Goal: Transaction & Acquisition: Purchase product/service

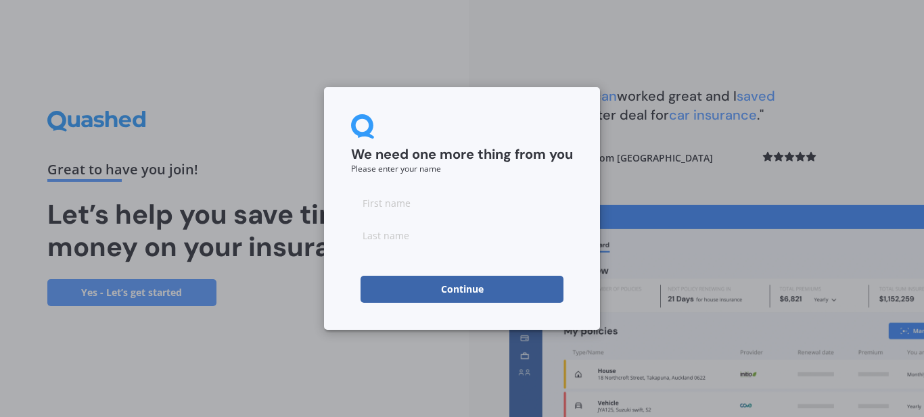
click at [426, 204] on input at bounding box center [462, 202] width 222 height 27
type input "[PERSON_NAME]"
click button "Continue" at bounding box center [462, 289] width 203 height 27
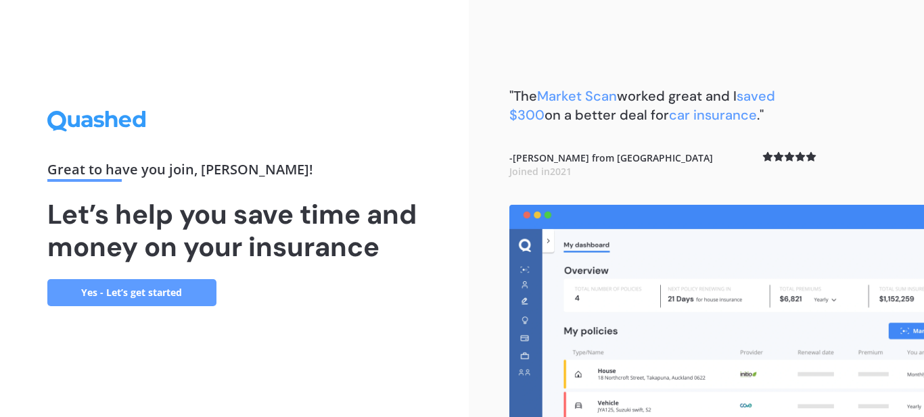
click at [126, 292] on link "Yes - Let’s get started" at bounding box center [131, 292] width 169 height 27
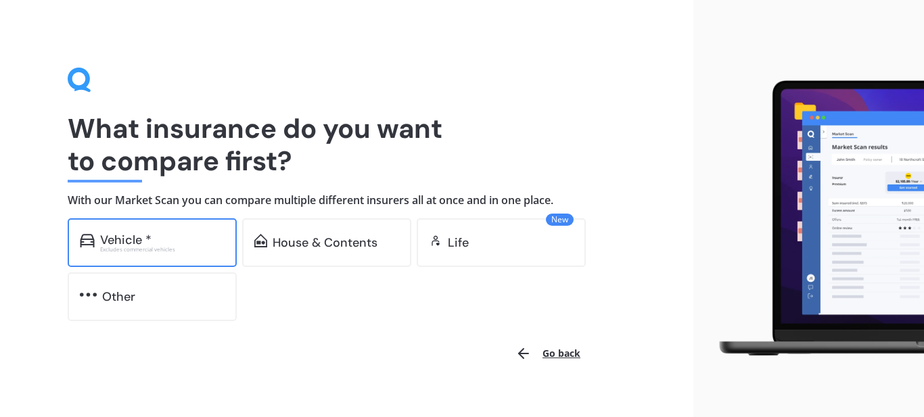
click at [150, 242] on div "Vehicle *" at bounding box center [125, 240] width 51 height 14
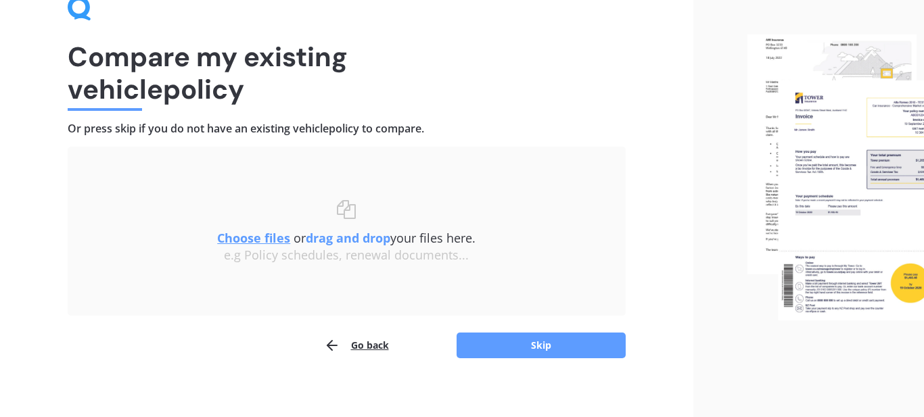
scroll to position [81, 0]
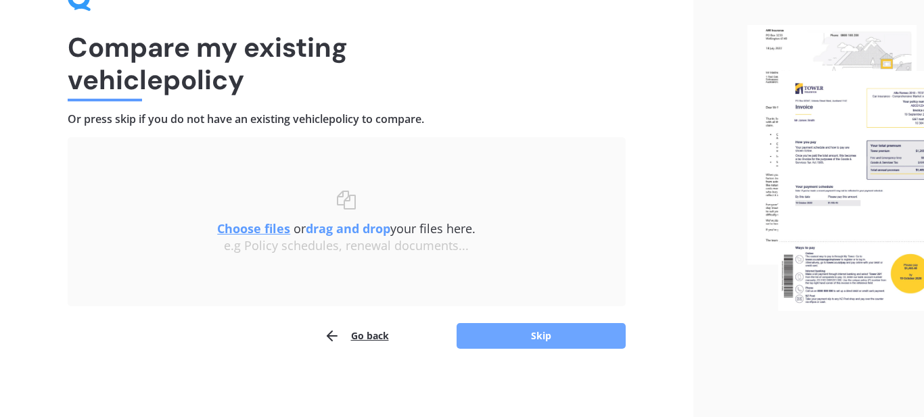
click at [539, 334] on button "Skip" at bounding box center [541, 336] width 169 height 26
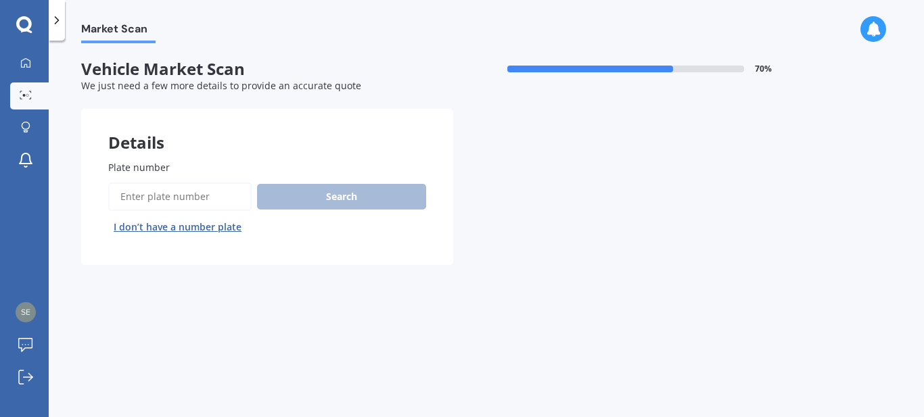
click at [187, 195] on input "Plate number" at bounding box center [179, 197] width 143 height 28
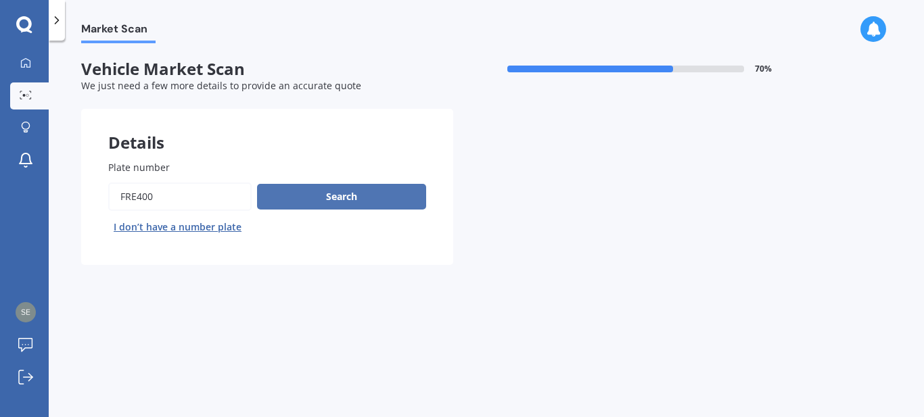
type input "fre400"
click at [312, 198] on button "Search" at bounding box center [341, 197] width 169 height 26
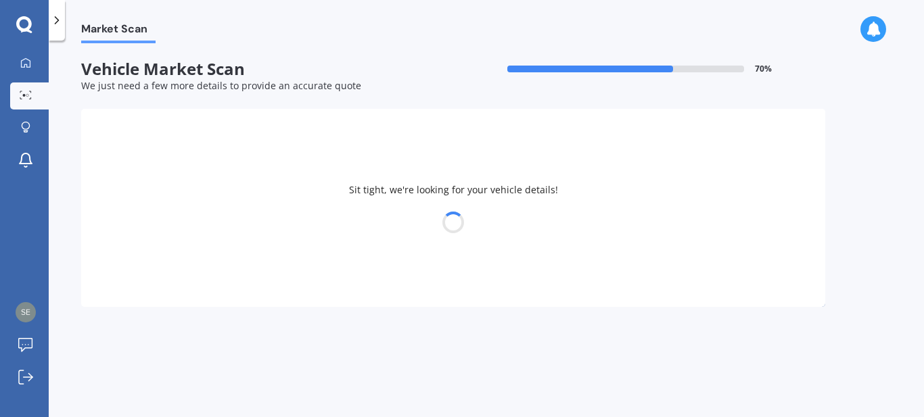
select select "SKODA"
select select "FABIA"
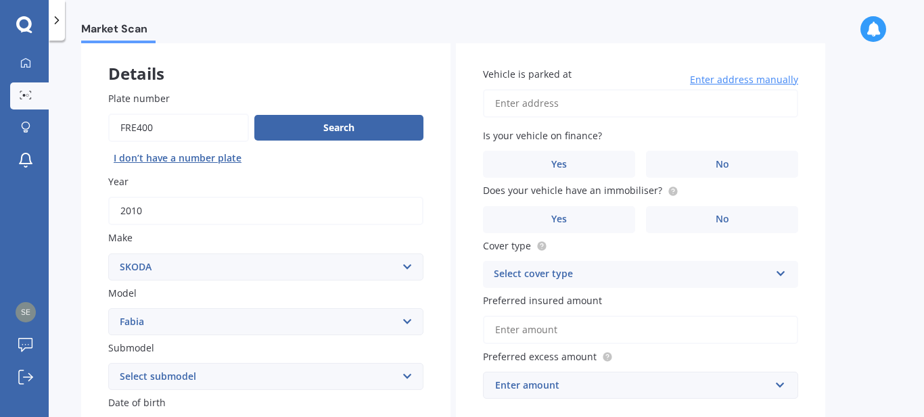
scroll to position [70, 0]
click at [576, 109] on input "Vehicle is parked at" at bounding box center [640, 103] width 315 height 28
type input "[STREET_ADDRESS]"
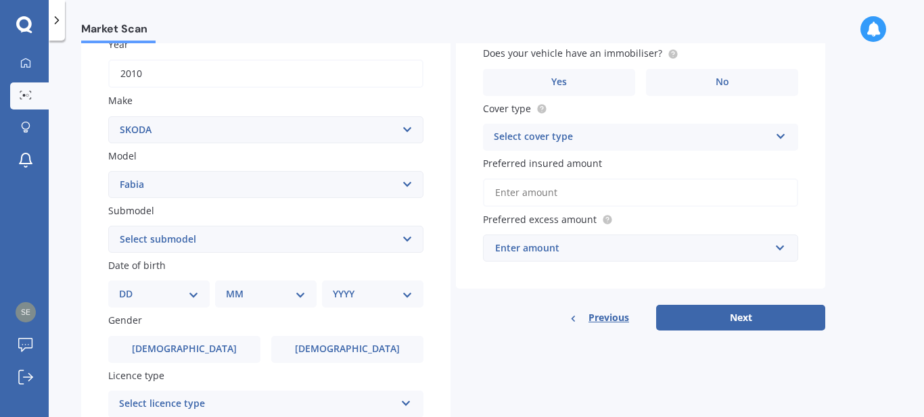
scroll to position [208, 0]
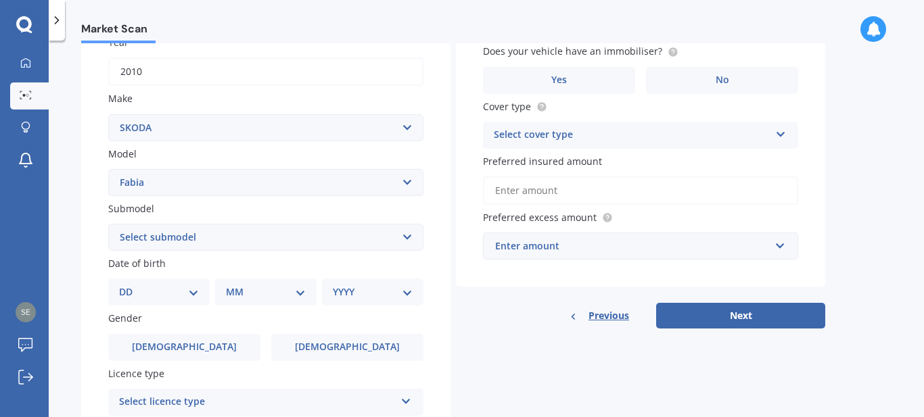
click at [409, 237] on select "Select submodel (All other) 1.2 TSi 77KW 1.4 8KW TSI DSG 1.2P/7A vRS VRS Petrol…" at bounding box center [265, 237] width 315 height 27
select select "1.2 TSI 77KW"
click at [108, 224] on select "Select submodel (All other) 1.2 TSi 77KW 1.4 8KW TSI DSG 1.2P/7A vRS VRS Petrol…" at bounding box center [265, 237] width 315 height 27
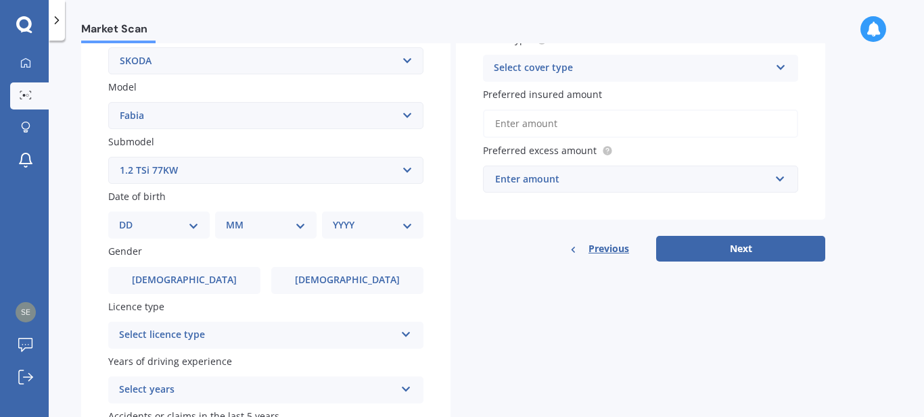
scroll to position [277, 0]
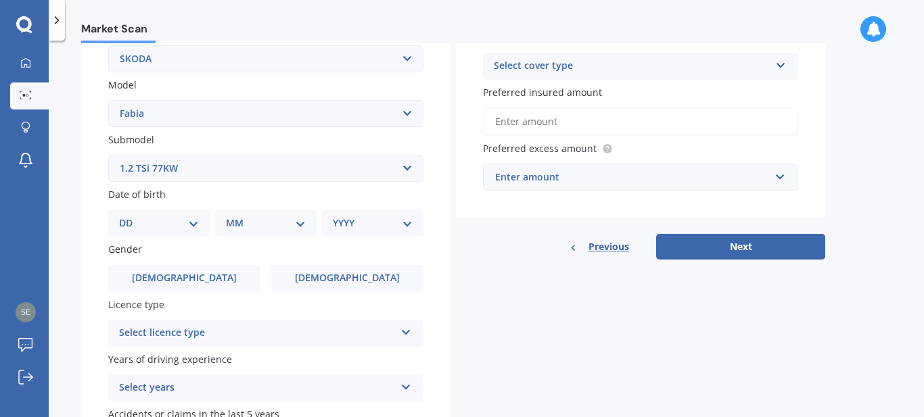
click at [187, 217] on select "DD 01 02 03 04 05 06 07 08 09 10 11 12 13 14 15 16 17 18 19 20 21 22 23 24 25 2…" at bounding box center [159, 223] width 80 height 15
select select "10"
click at [119, 216] on select "DD 01 02 03 04 05 06 07 08 09 10 11 12 13 14 15 16 17 18 19 20 21 22 23 24 25 2…" at bounding box center [159, 223] width 80 height 15
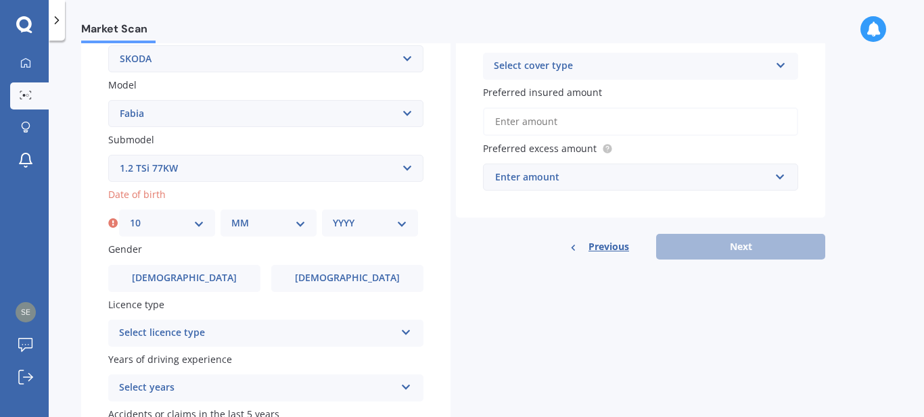
click at [271, 220] on select "MM 01 02 03 04 05 06 07 08 09 10 11 12" at bounding box center [268, 223] width 74 height 15
select select "10"
click at [231, 216] on select "MM 01 02 03 04 05 06 07 08 09 10 11 12" at bounding box center [268, 223] width 74 height 15
click at [388, 230] on select "YYYY 2025 2024 2023 2022 2021 2020 2019 2018 2017 2016 2015 2014 2013 2012 2011…" at bounding box center [370, 223] width 74 height 15
select select "1989"
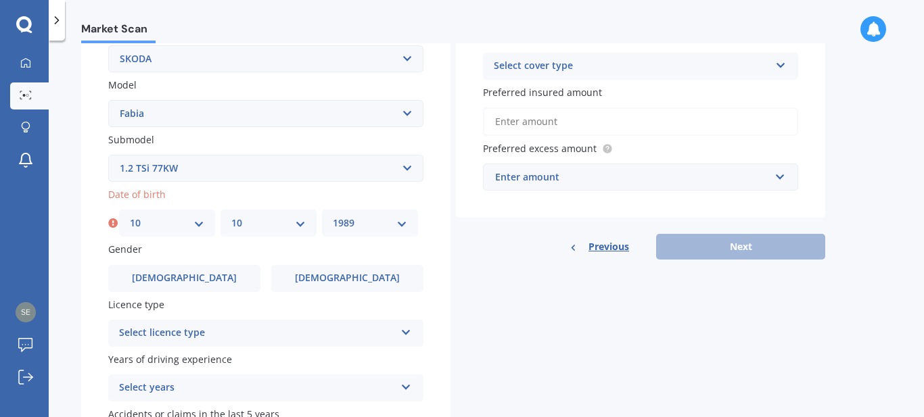
click at [333, 216] on select "YYYY 2025 2024 2023 2022 2021 2020 2019 2018 2017 2016 2015 2014 2013 2012 2011…" at bounding box center [370, 223] width 74 height 15
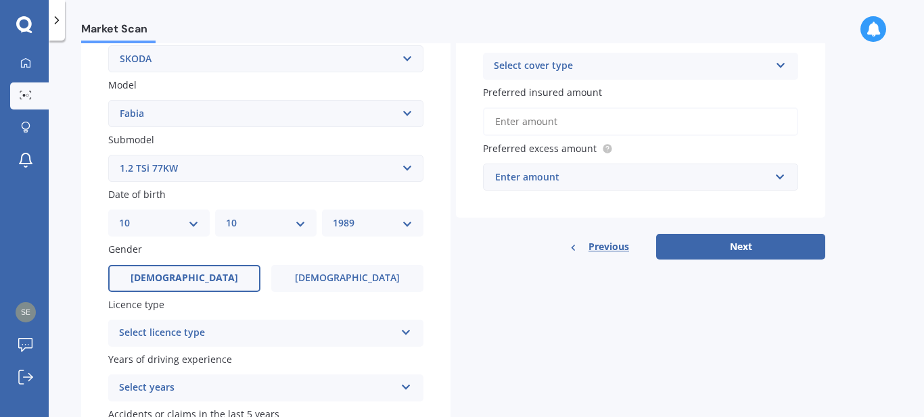
click at [194, 274] on span "[DEMOGRAPHIC_DATA]" at bounding box center [185, 279] width 108 height 12
click at [0, 0] on input "[DEMOGRAPHIC_DATA]" at bounding box center [0, 0] width 0 height 0
click at [414, 335] on div "Select licence type NZ Full NZ Restricted NZ Learners [GEOGRAPHIC_DATA] [GEOGRA…" at bounding box center [265, 333] width 315 height 27
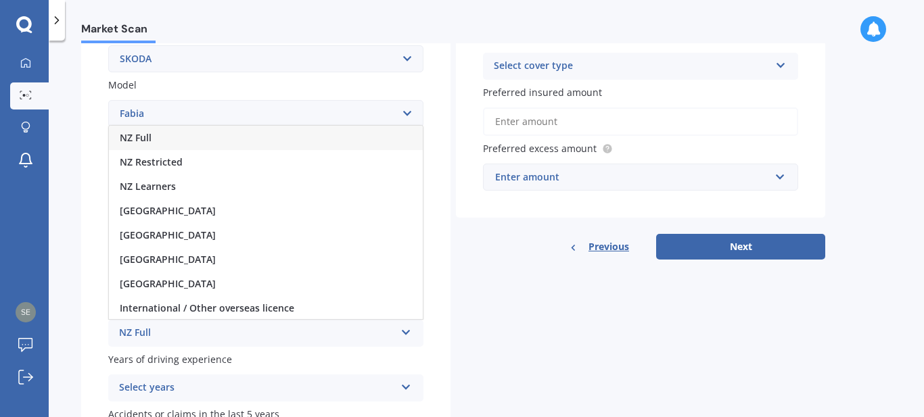
click at [170, 136] on div "NZ Full" at bounding box center [266, 138] width 314 height 24
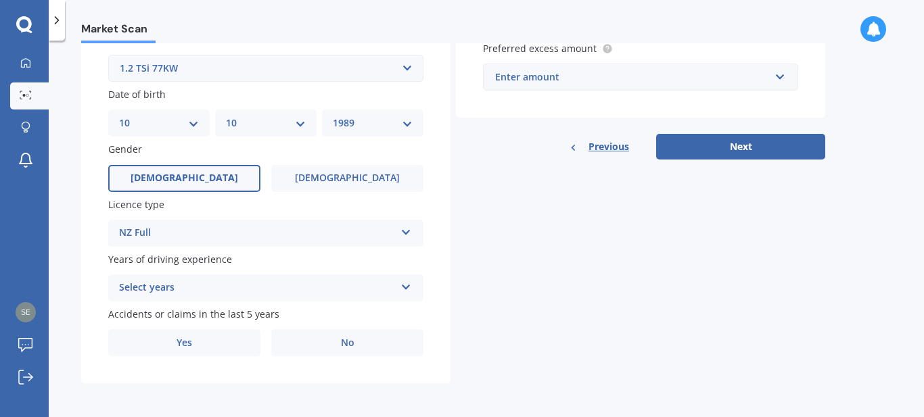
scroll to position [379, 0]
click at [403, 288] on icon at bounding box center [407, 283] width 12 height 9
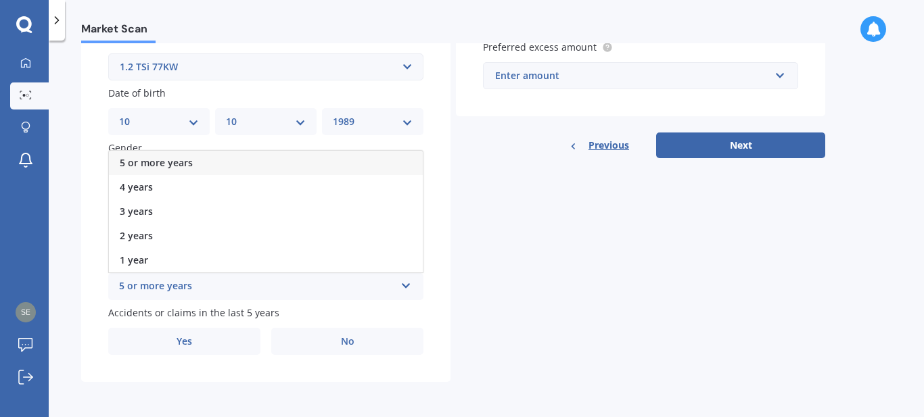
click at [255, 164] on div "5 or more years" at bounding box center [266, 163] width 314 height 24
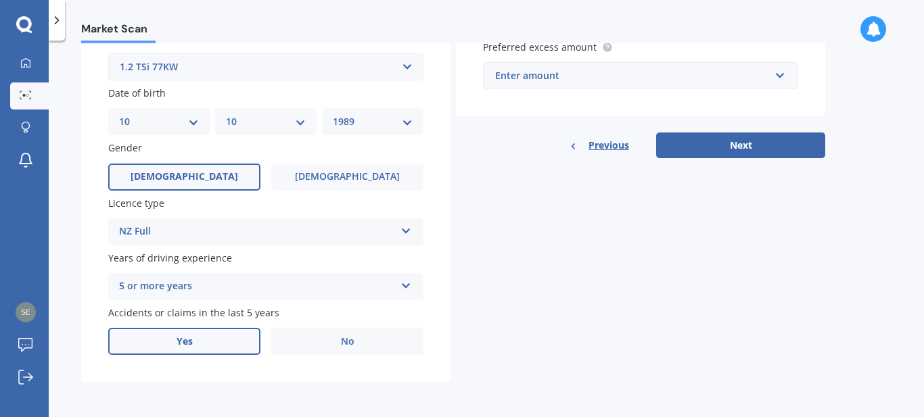
click at [192, 332] on label "Yes" at bounding box center [184, 341] width 152 height 27
click at [0, 0] on input "Yes" at bounding box center [0, 0] width 0 height 0
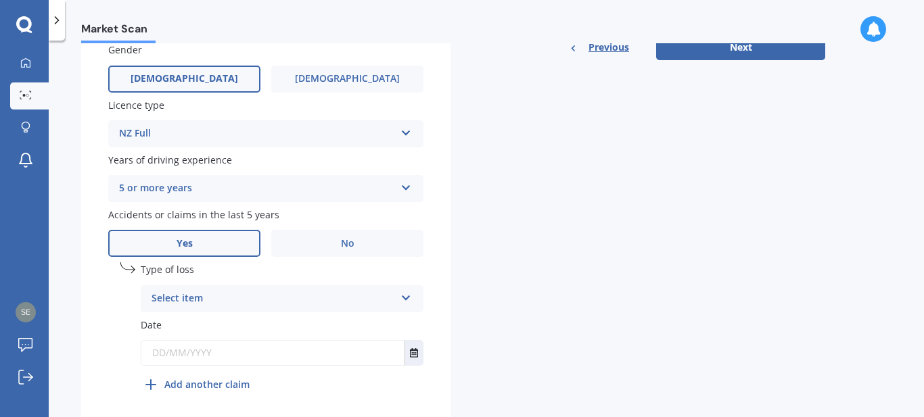
scroll to position [526, 0]
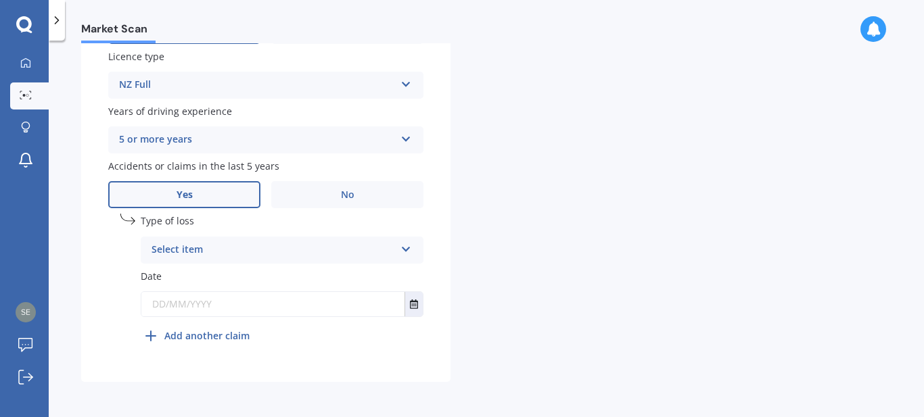
click at [409, 242] on icon at bounding box center [407, 246] width 12 height 9
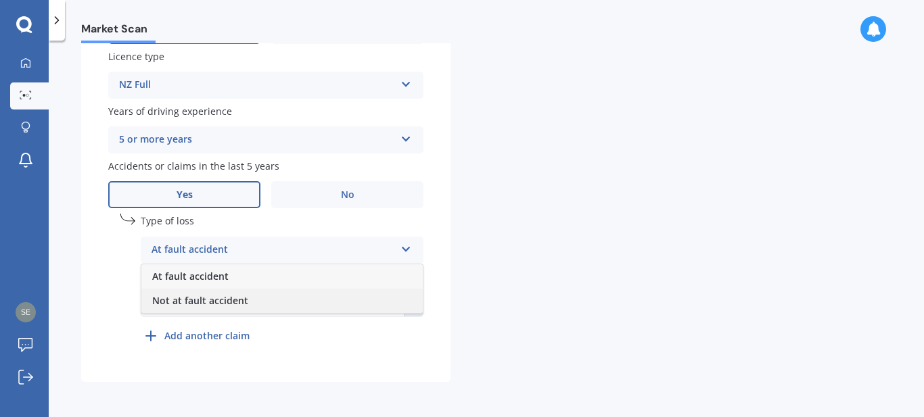
click at [242, 300] on span "Not at fault accident" at bounding box center [200, 300] width 96 height 13
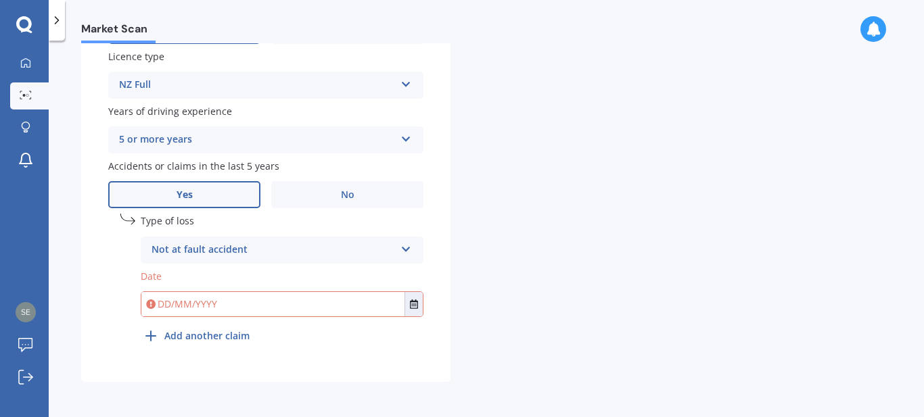
click at [192, 298] on input "text" at bounding box center [272, 304] width 263 height 24
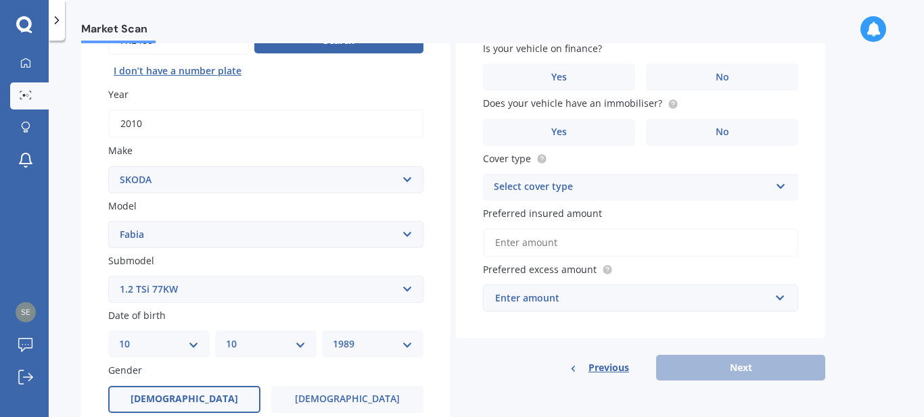
scroll to position [0, 0]
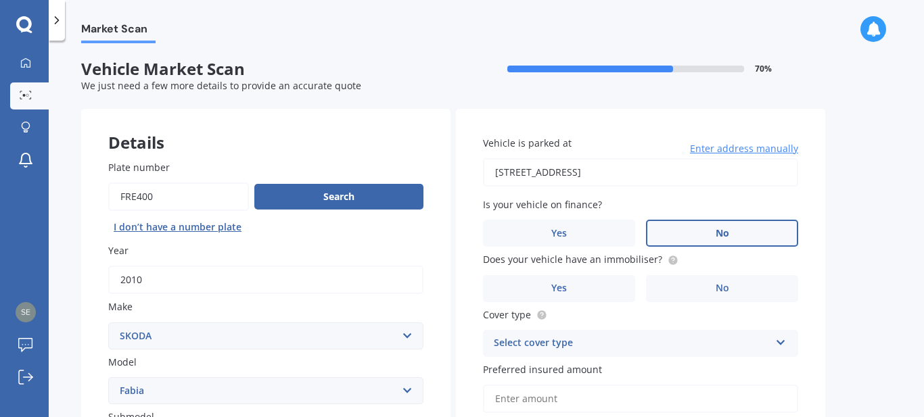
type input "[DATE]"
click at [714, 225] on label "No" at bounding box center [722, 233] width 152 height 27
click at [0, 0] on input "No" at bounding box center [0, 0] width 0 height 0
click at [728, 290] on span "No" at bounding box center [723, 289] width 14 height 12
click at [0, 0] on input "No" at bounding box center [0, 0] width 0 height 0
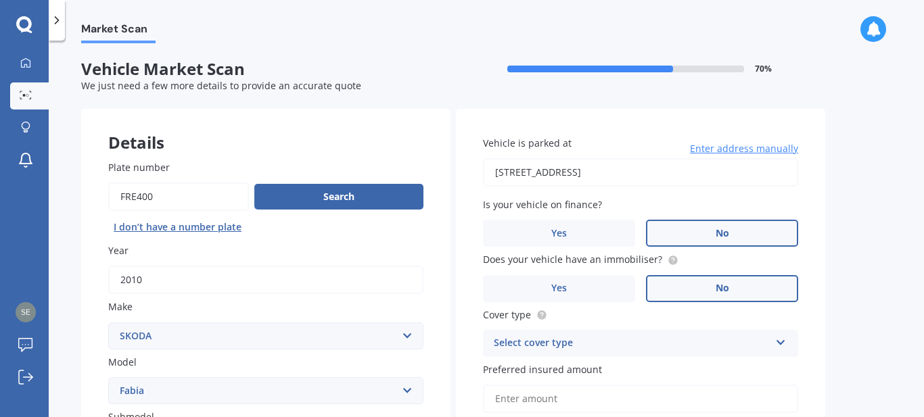
click at [788, 344] on div "Select cover type Comprehensive Third Party, Fire & Theft Third Party" at bounding box center [640, 343] width 315 height 27
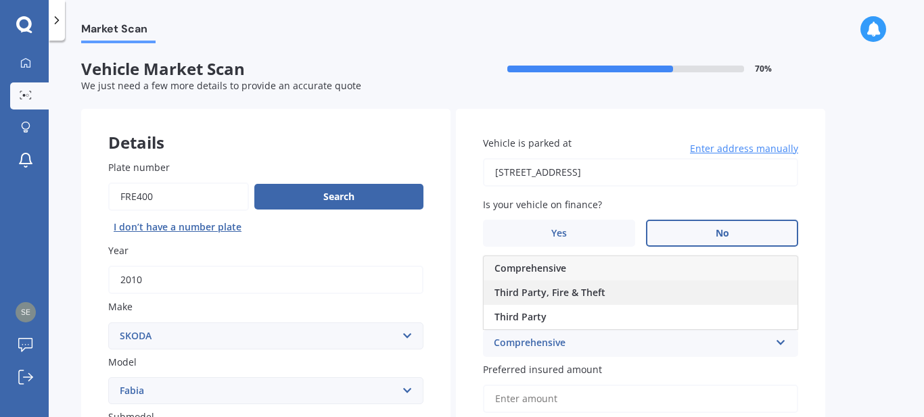
click at [687, 300] on div "Third Party, Fire & Theft" at bounding box center [641, 293] width 314 height 24
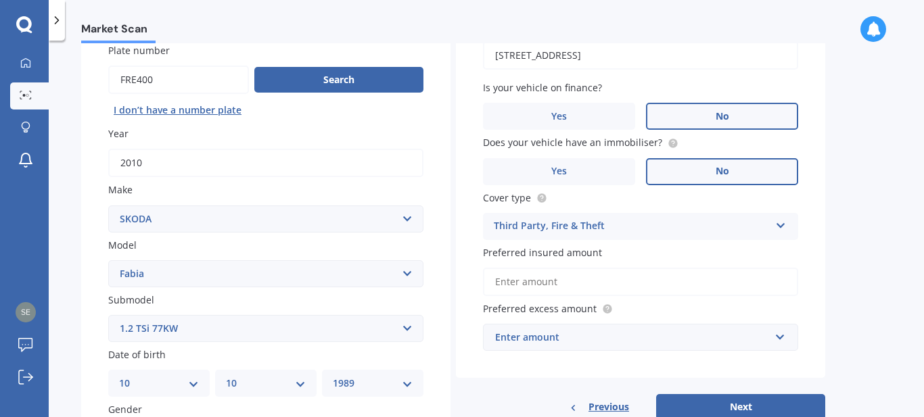
scroll to position [122, 0]
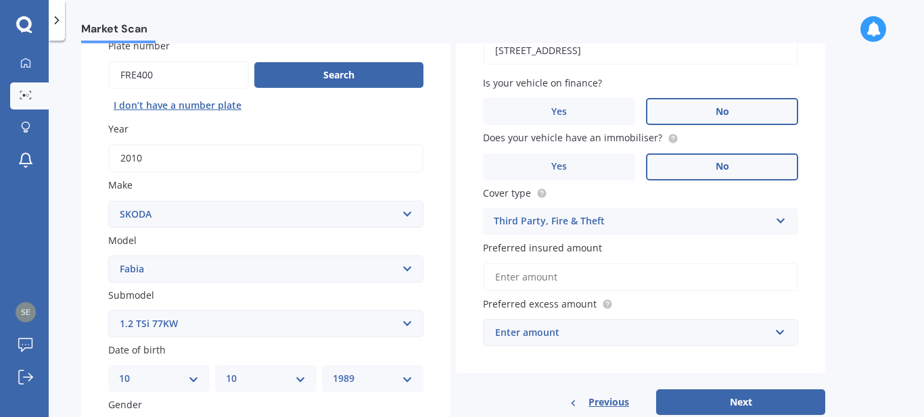
click at [672, 275] on input "Preferred insured amount" at bounding box center [640, 277] width 315 height 28
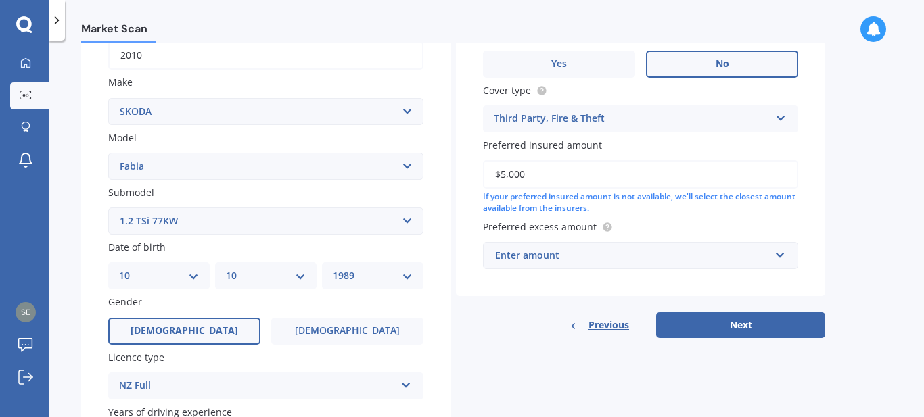
scroll to position [227, 0]
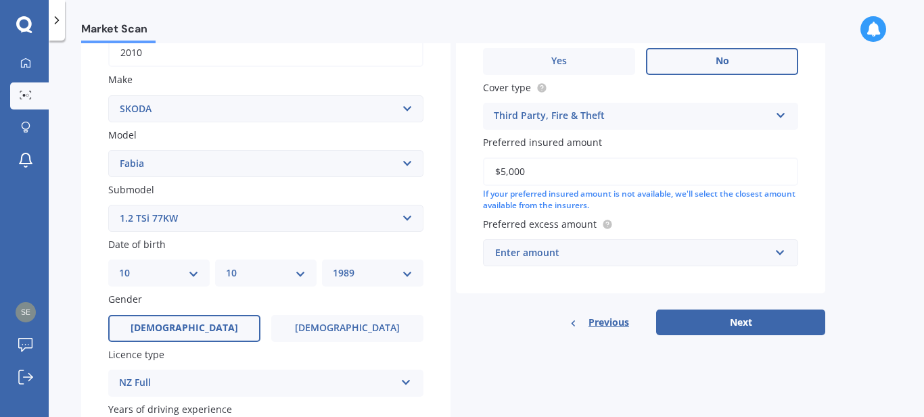
click at [501, 172] on input "$5,000" at bounding box center [640, 172] width 315 height 28
type input "$6,000"
click at [777, 251] on input "text" at bounding box center [635, 253] width 303 height 26
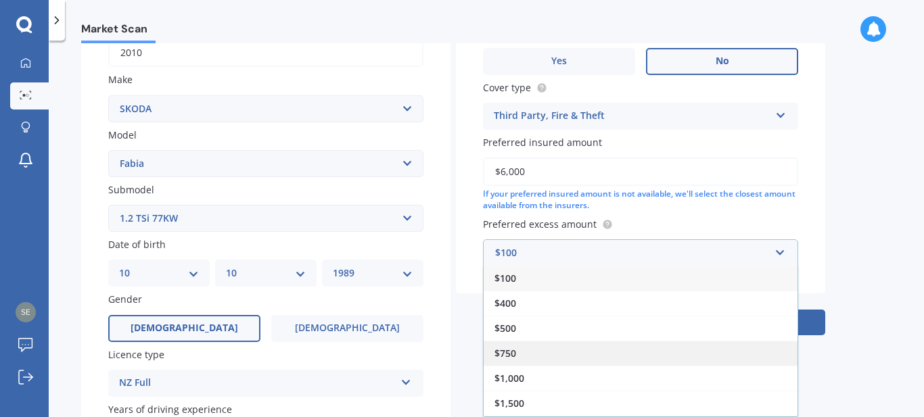
click at [670, 345] on div "$750" at bounding box center [641, 353] width 314 height 25
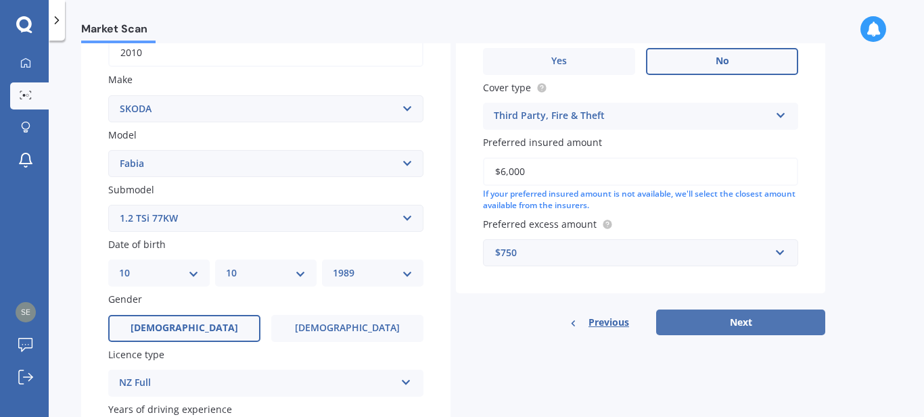
click at [742, 315] on button "Next" at bounding box center [740, 323] width 169 height 26
select select "10"
select select "1989"
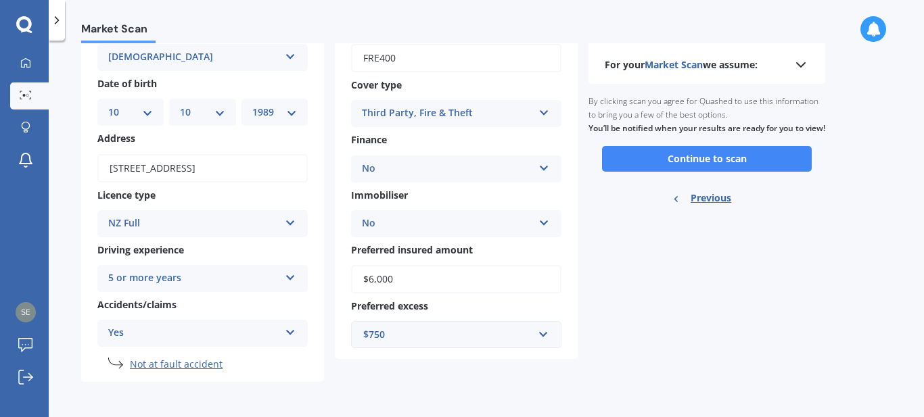
scroll to position [0, 0]
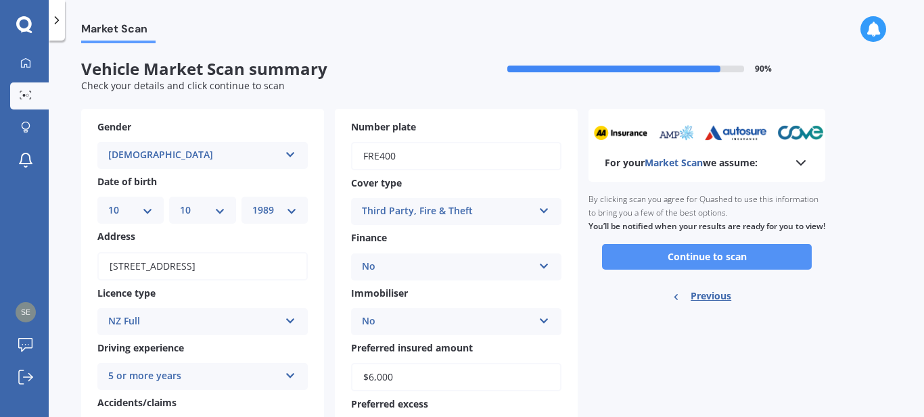
click at [698, 270] on button "Continue to scan" at bounding box center [707, 257] width 210 height 26
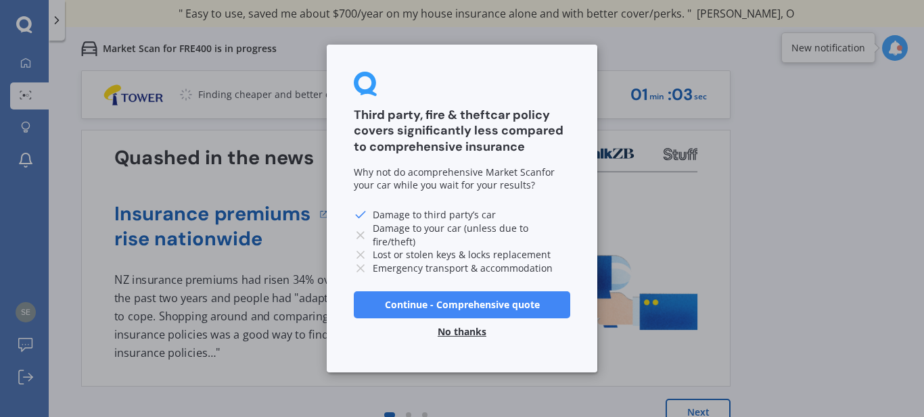
click at [450, 333] on button "No thanks" at bounding box center [462, 332] width 65 height 27
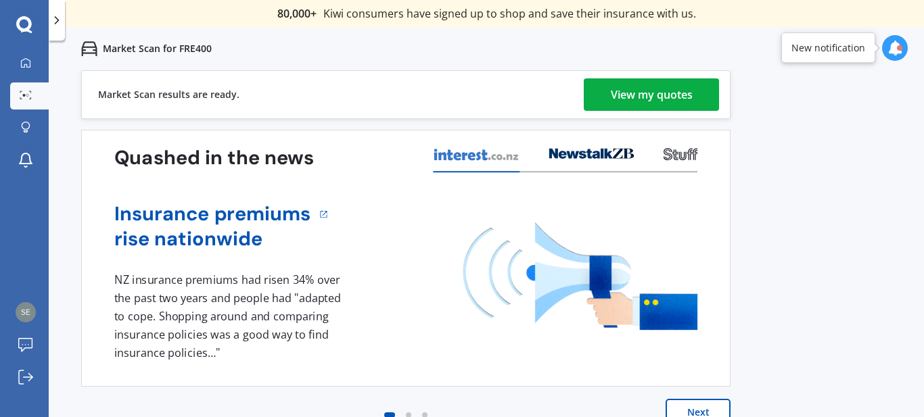
click at [632, 97] on div "View my quotes" at bounding box center [652, 94] width 82 height 32
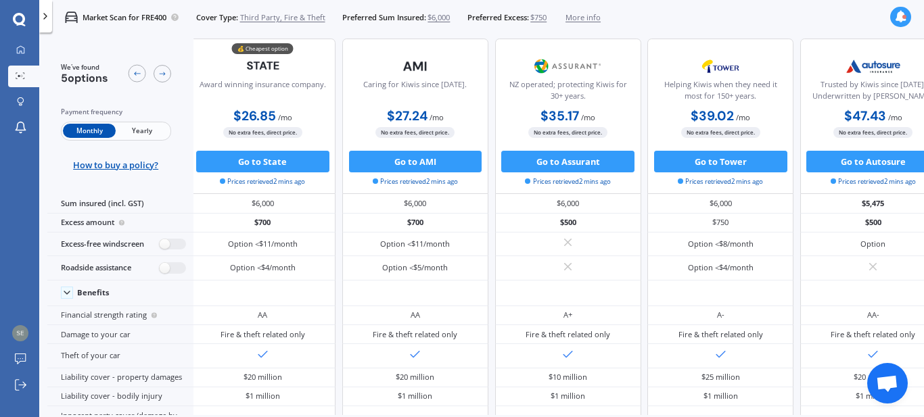
scroll to position [0, 5]
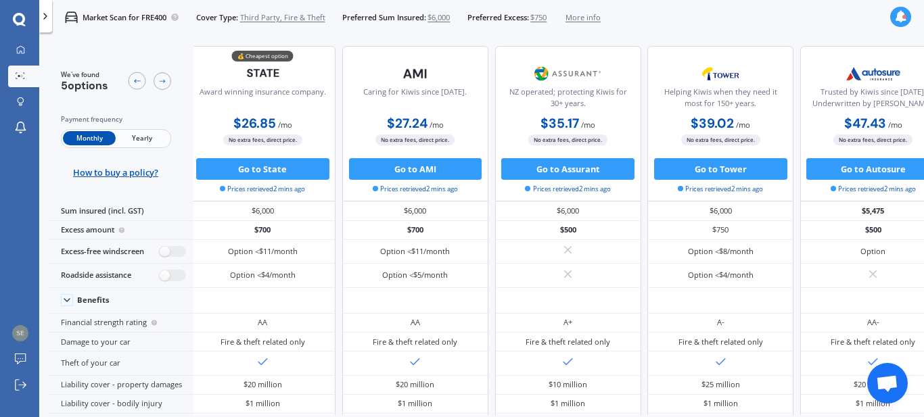
click at [145, 141] on span "Yearly" at bounding box center [142, 138] width 53 height 14
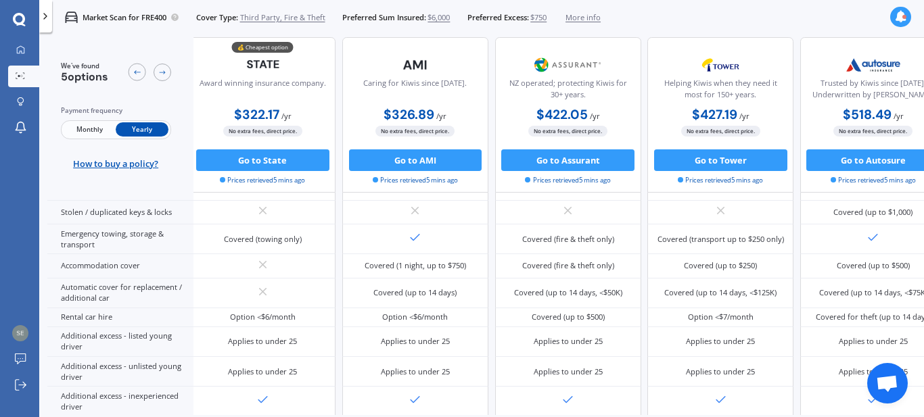
scroll to position [511, 5]
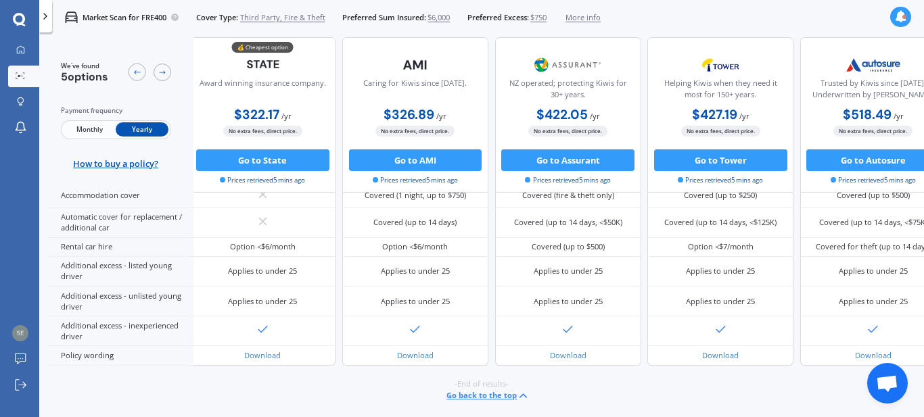
click at [482, 393] on button "Go back to the top" at bounding box center [488, 396] width 83 height 13
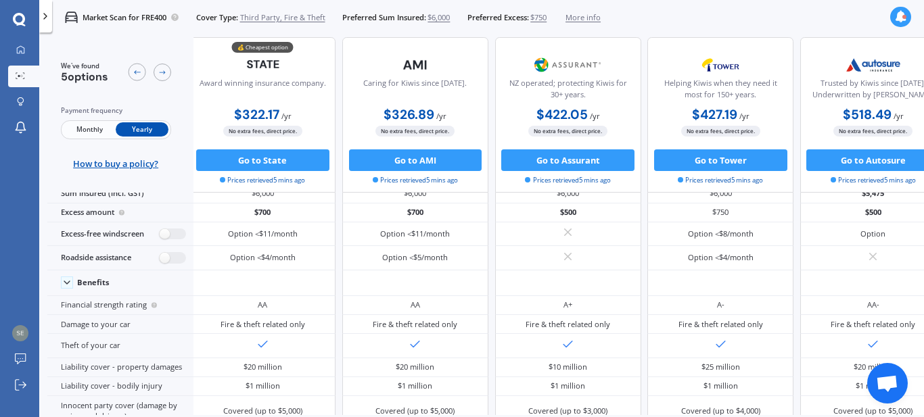
scroll to position [0, 5]
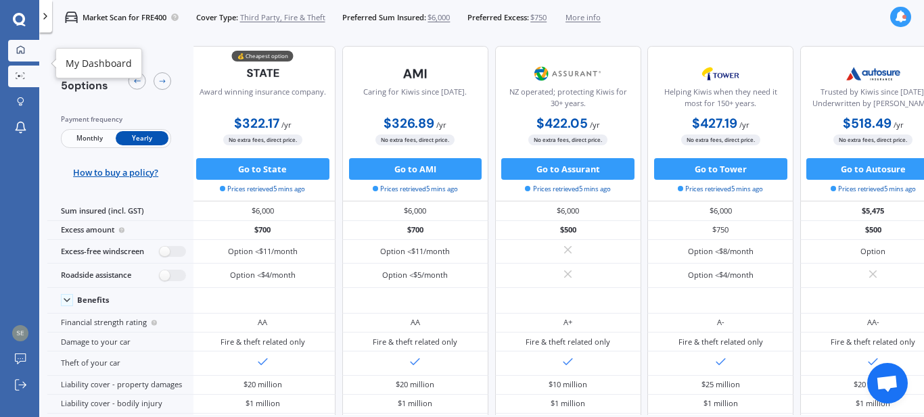
click at [25, 54] on div at bounding box center [20, 50] width 16 height 10
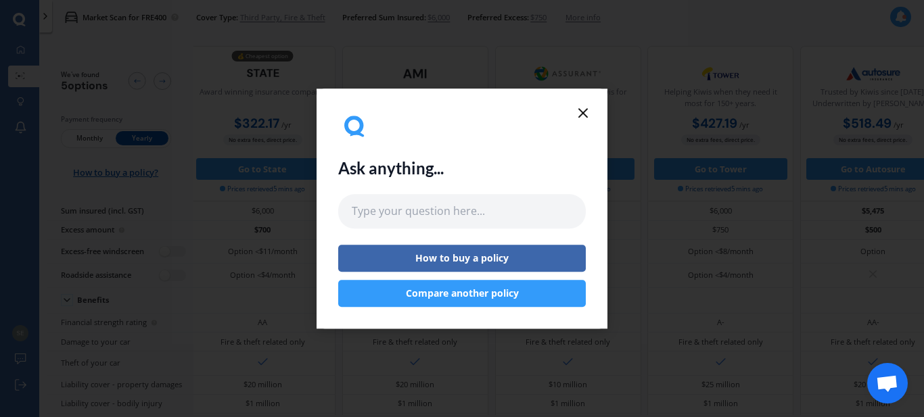
click at [580, 116] on icon at bounding box center [583, 113] width 16 height 16
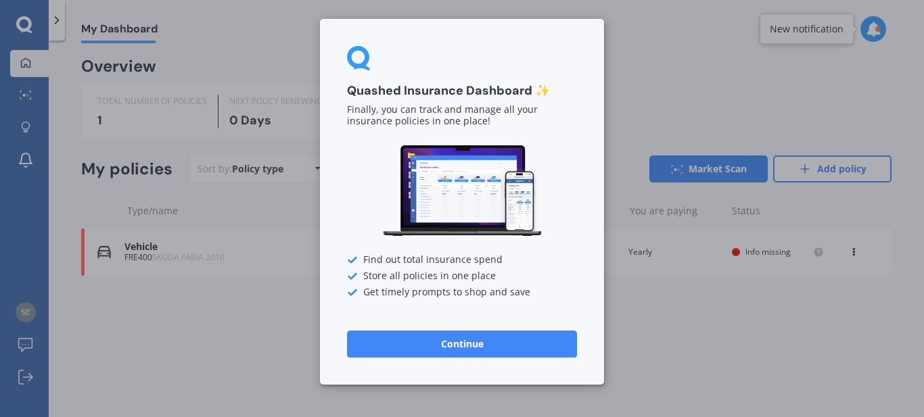
click at [444, 344] on button "Continue" at bounding box center [462, 344] width 230 height 27
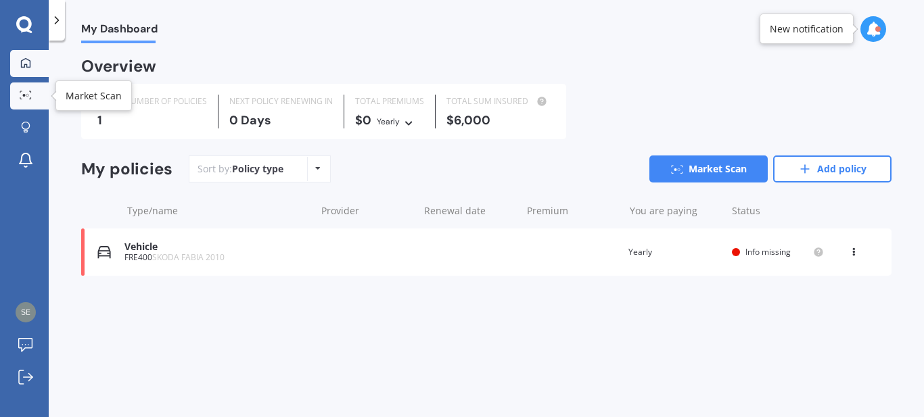
click at [30, 94] on icon at bounding box center [26, 95] width 12 height 9
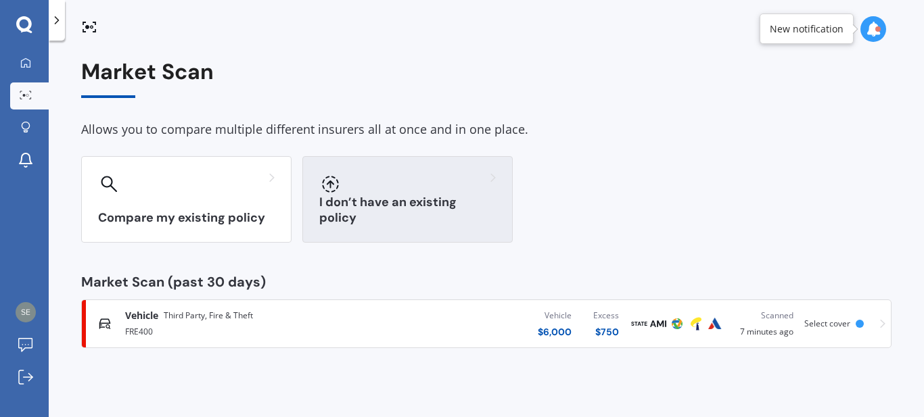
click at [389, 218] on h3 "I don’t have an existing policy" at bounding box center [407, 210] width 177 height 31
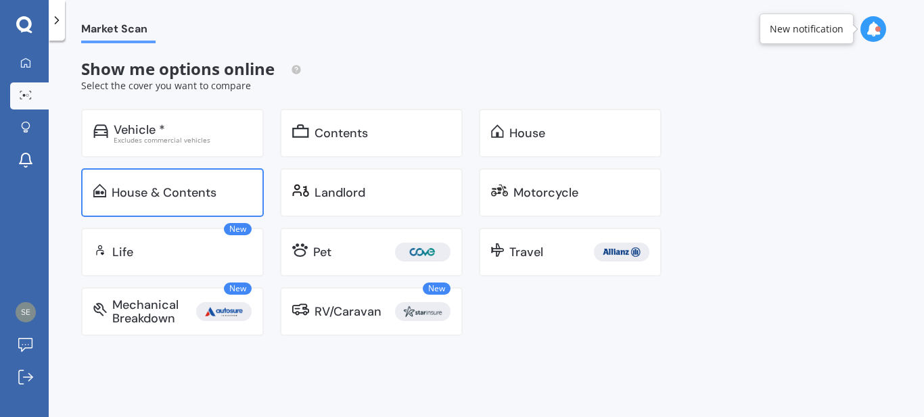
click at [168, 196] on div "House & Contents" at bounding box center [164, 193] width 105 height 14
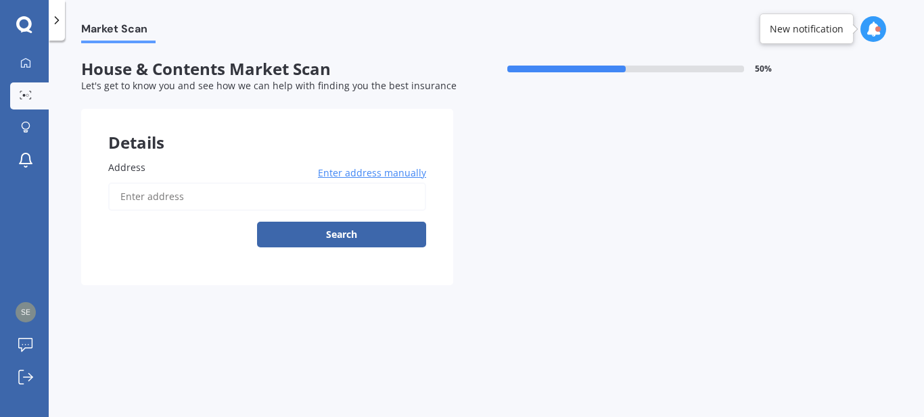
click at [168, 196] on input "Address" at bounding box center [267, 197] width 318 height 28
type input "[STREET_ADDRESS]"
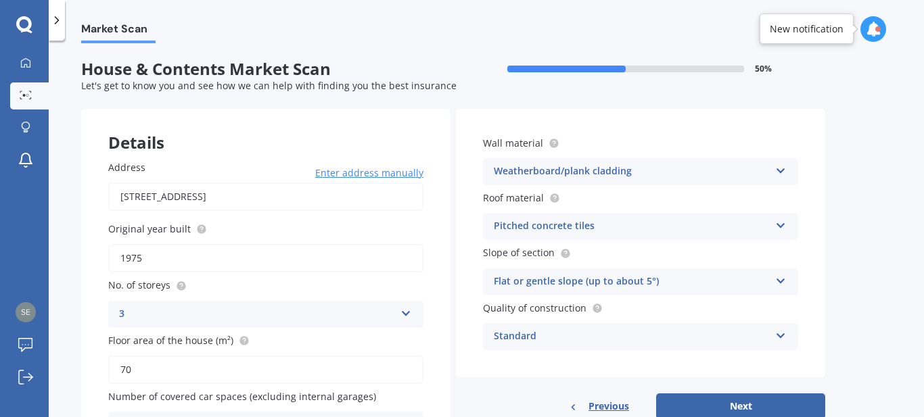
drag, startPoint x: 147, startPoint y: 258, endPoint x: 134, endPoint y: 258, distance: 13.5
click at [134, 258] on input "1975" at bounding box center [265, 258] width 315 height 28
type input "1922"
click at [381, 317] on div "3" at bounding box center [257, 314] width 276 height 16
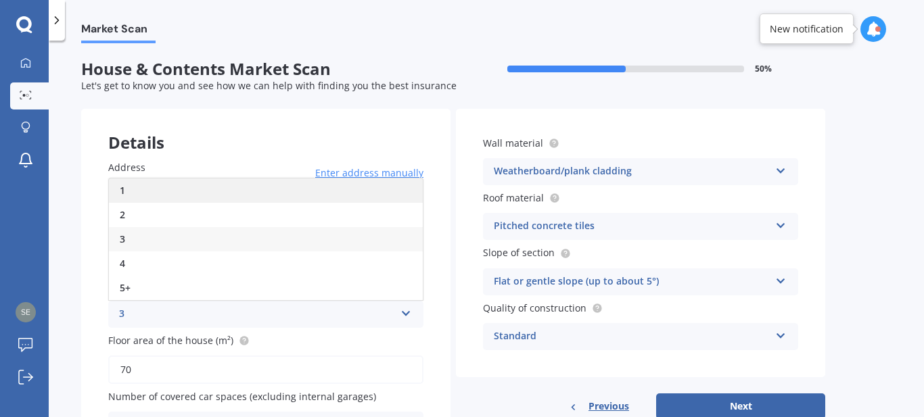
click at [285, 198] on div "1" at bounding box center [266, 191] width 314 height 24
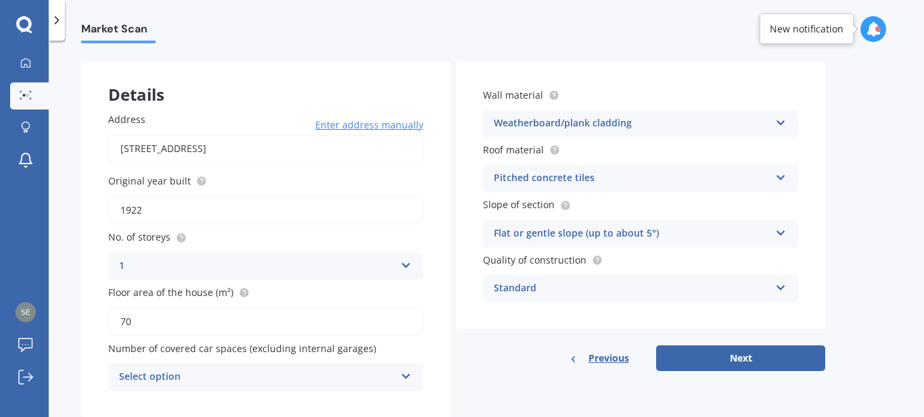
scroll to position [55, 0]
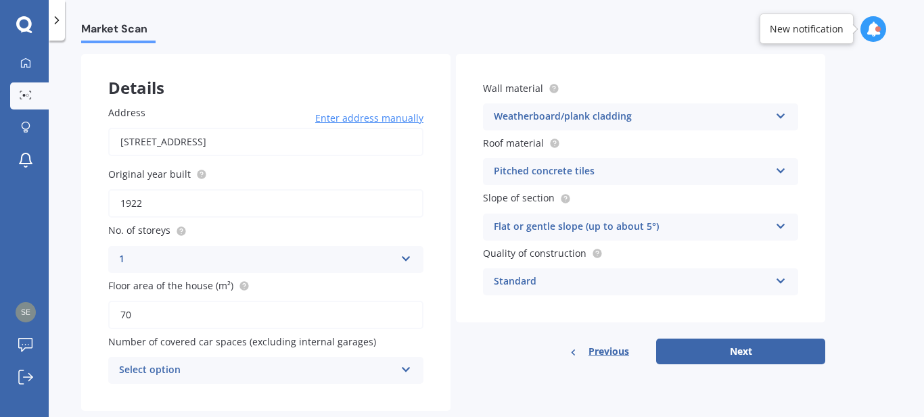
drag, startPoint x: 164, startPoint y: 311, endPoint x: 93, endPoint y: 312, distance: 71.0
click at [93, 312] on div "Address [STREET_ADDRESS] Enter address manually Search Original year built 1922…" at bounding box center [265, 244] width 369 height 333
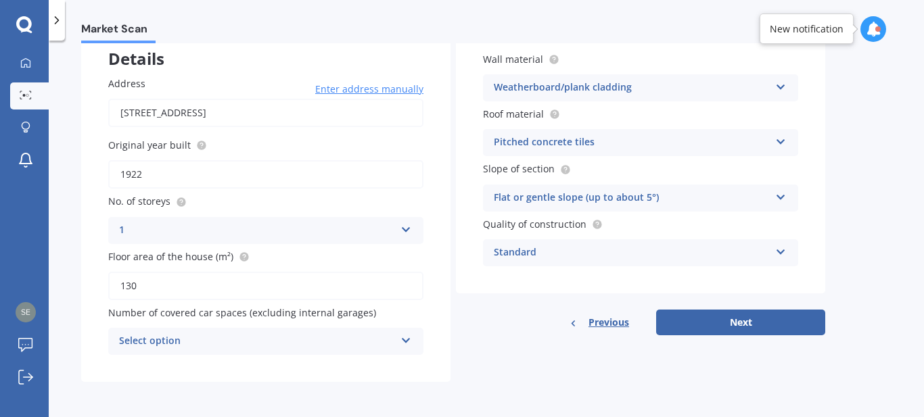
type input "130"
click at [406, 343] on icon at bounding box center [407, 338] width 12 height 9
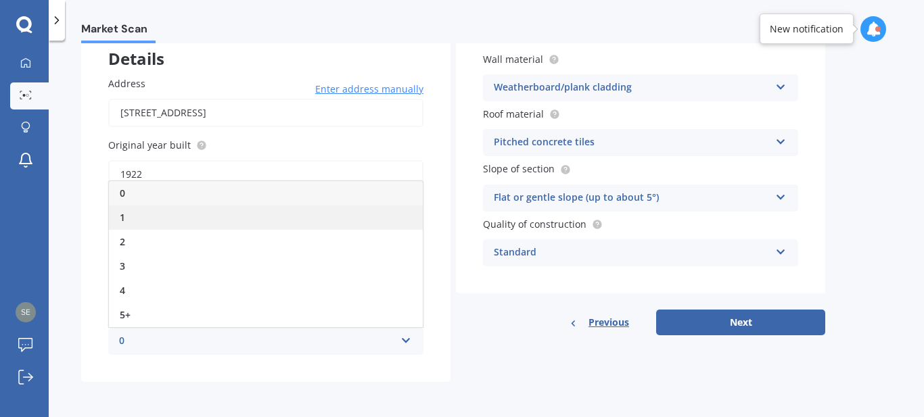
click at [147, 216] on div "1" at bounding box center [266, 218] width 314 height 24
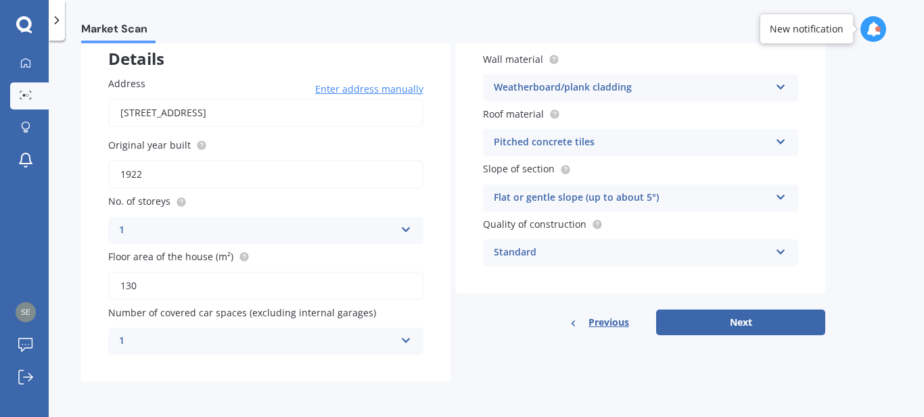
click at [769, 137] on div "Pitched concrete tiles" at bounding box center [632, 143] width 276 height 16
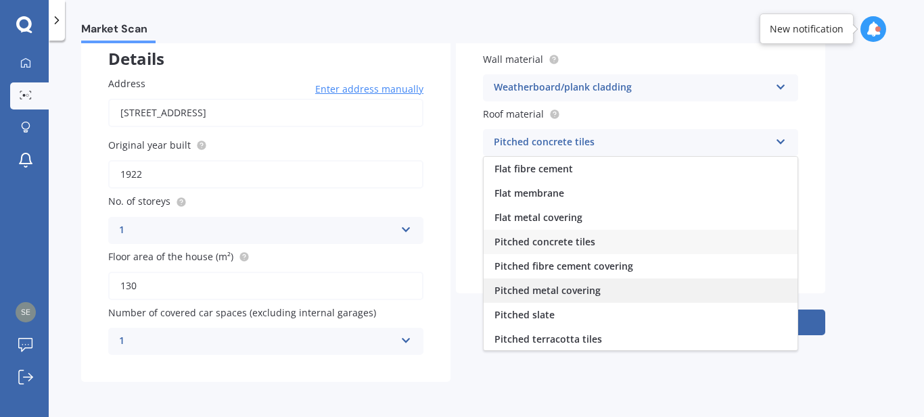
click at [602, 297] on div "Pitched metal covering" at bounding box center [641, 291] width 314 height 24
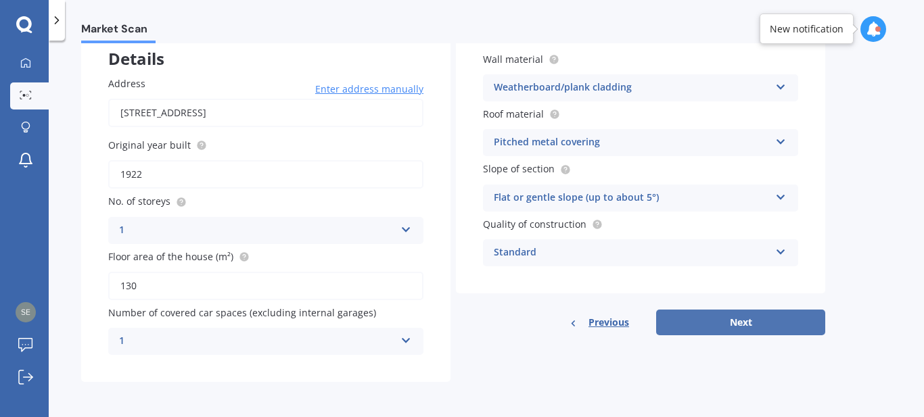
click at [745, 325] on button "Next" at bounding box center [740, 323] width 169 height 26
select select "10"
select select "1989"
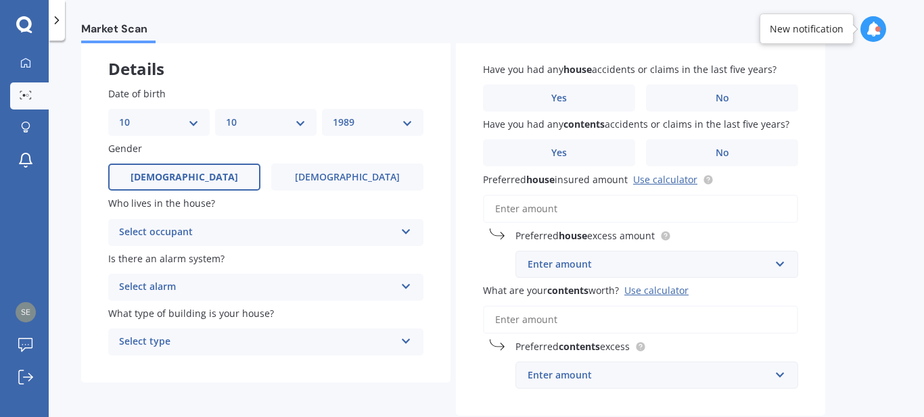
scroll to position [74, 0]
click at [320, 225] on div "Select occupant" at bounding box center [257, 232] width 276 height 16
click at [233, 260] on div "Owner" at bounding box center [266, 258] width 314 height 24
click at [365, 281] on div "Select alarm" at bounding box center [257, 287] width 276 height 16
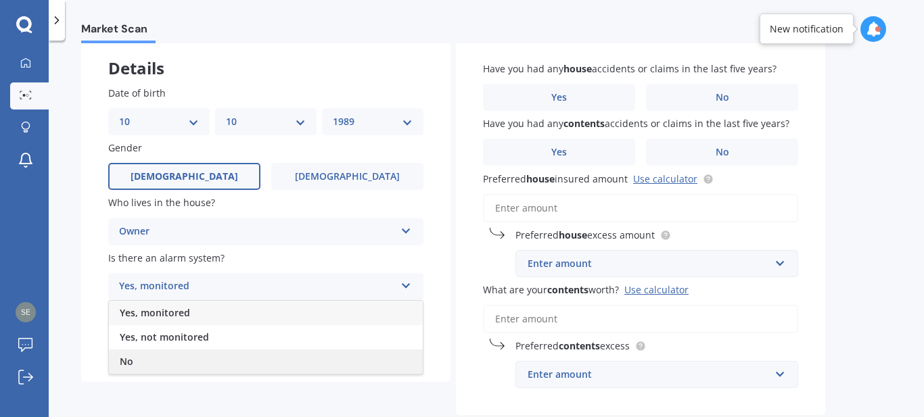
click at [144, 359] on div "No" at bounding box center [266, 362] width 314 height 24
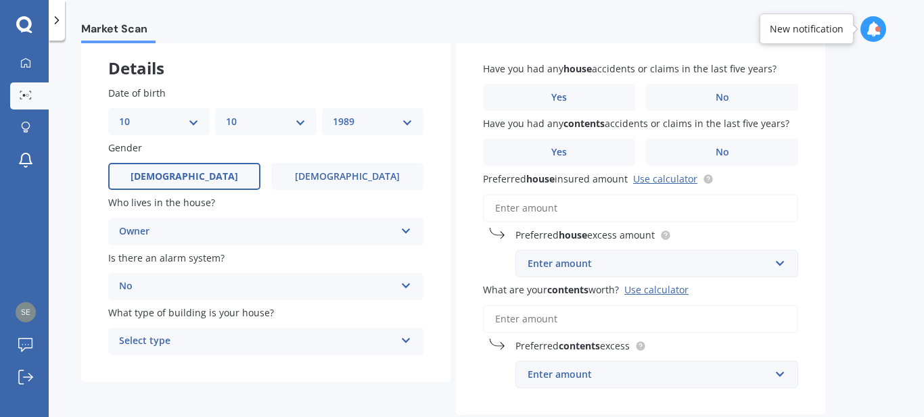
click at [339, 342] on div "Select type" at bounding box center [257, 342] width 276 height 16
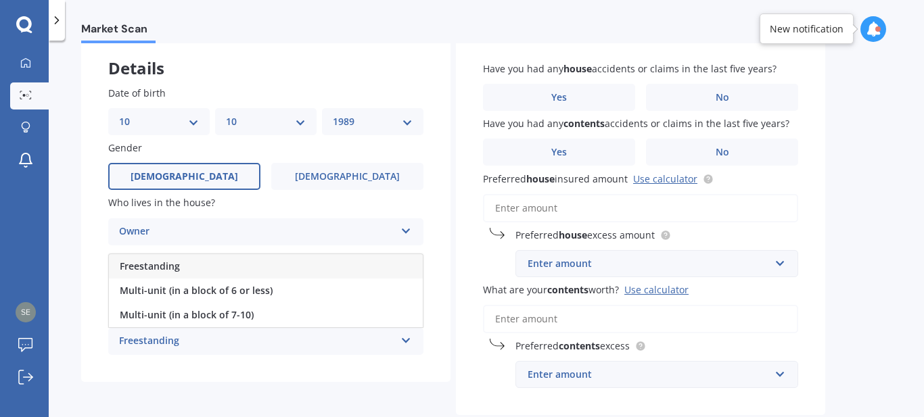
click at [280, 264] on div "Freestanding" at bounding box center [266, 266] width 314 height 24
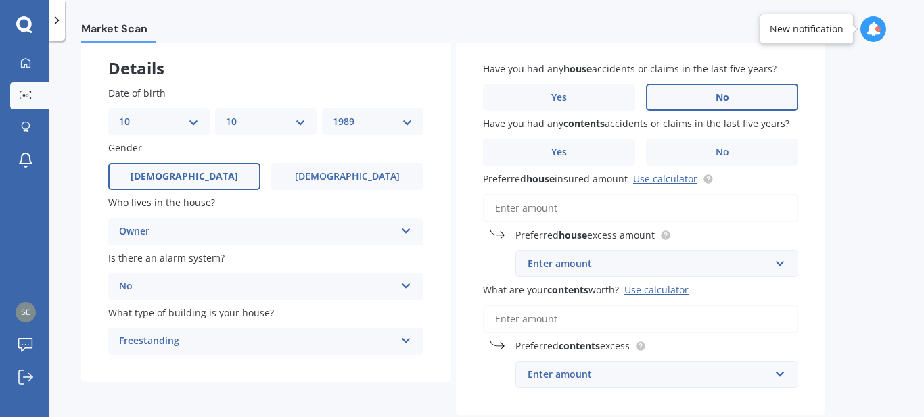
click at [735, 91] on label "No" at bounding box center [722, 97] width 152 height 27
click at [0, 0] on input "No" at bounding box center [0, 0] width 0 height 0
click at [709, 156] on label "No" at bounding box center [722, 152] width 152 height 27
click at [0, 0] on input "No" at bounding box center [0, 0] width 0 height 0
click at [644, 209] on input "Preferred house insured amount Use calculator" at bounding box center [640, 208] width 315 height 28
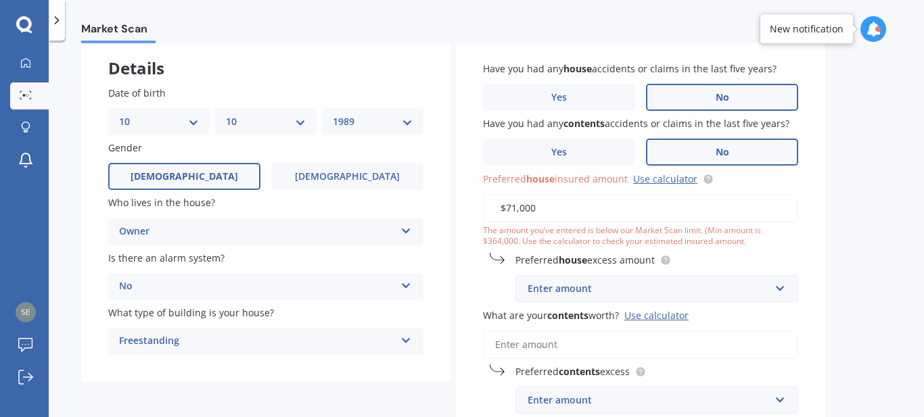
click at [520, 208] on input "$71,000" at bounding box center [640, 208] width 315 height 28
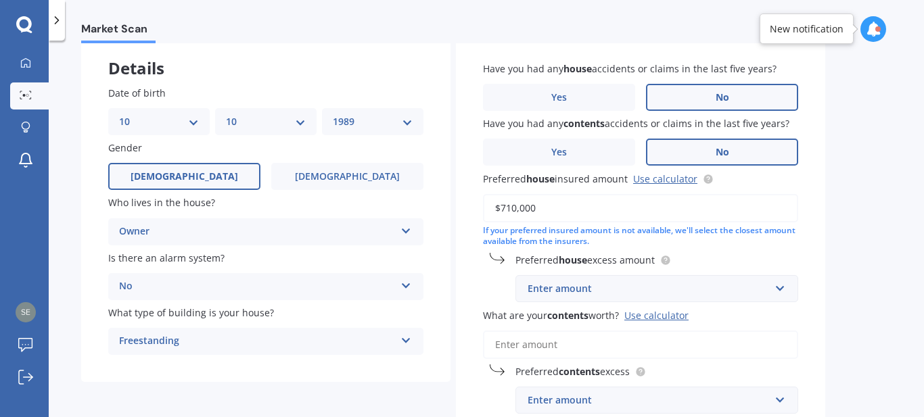
type input "$710,000"
click at [703, 254] on label "Preferred house excess amount" at bounding box center [654, 260] width 277 height 14
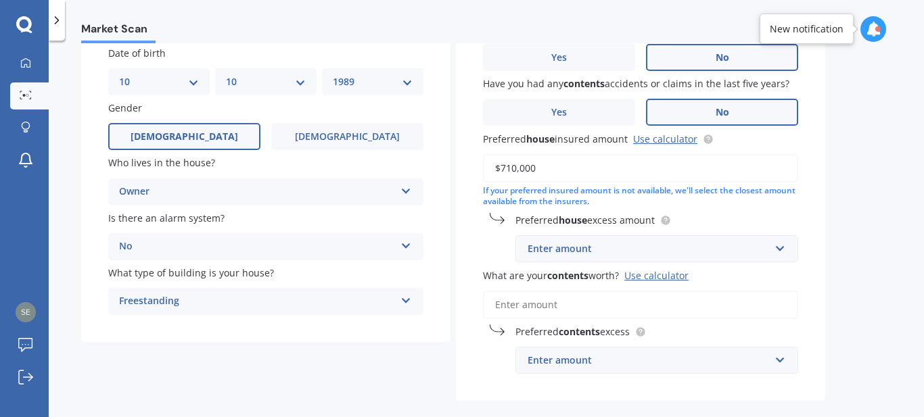
scroll to position [117, 0]
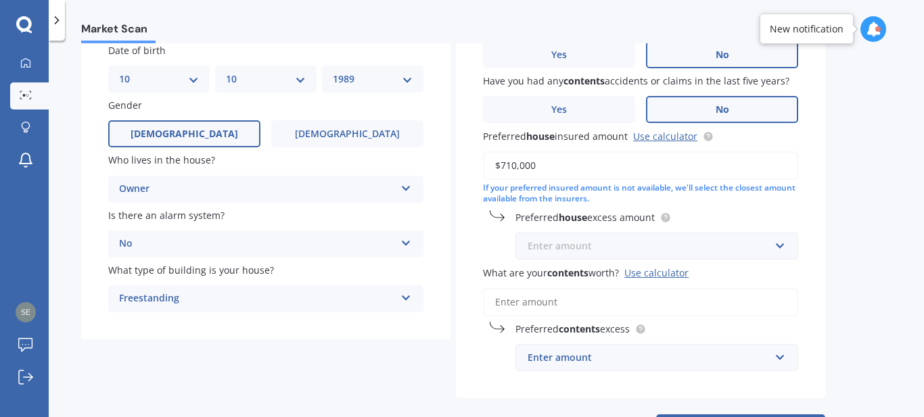
click at [786, 250] on input "text" at bounding box center [652, 246] width 271 height 26
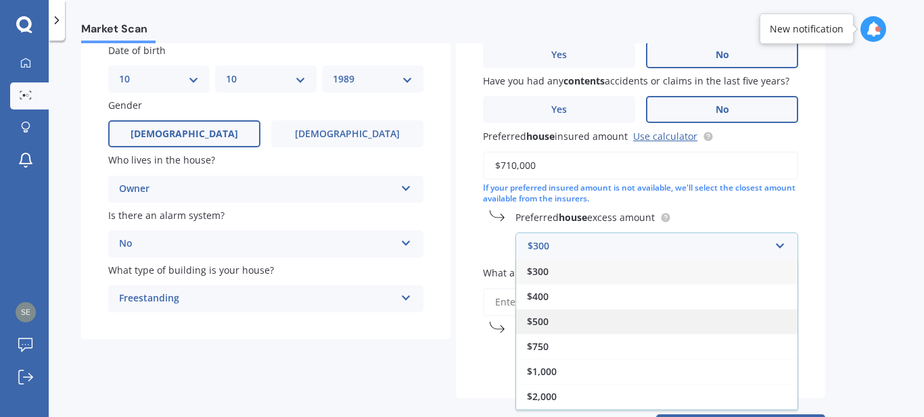
click at [620, 321] on div "$500" at bounding box center [656, 321] width 281 height 25
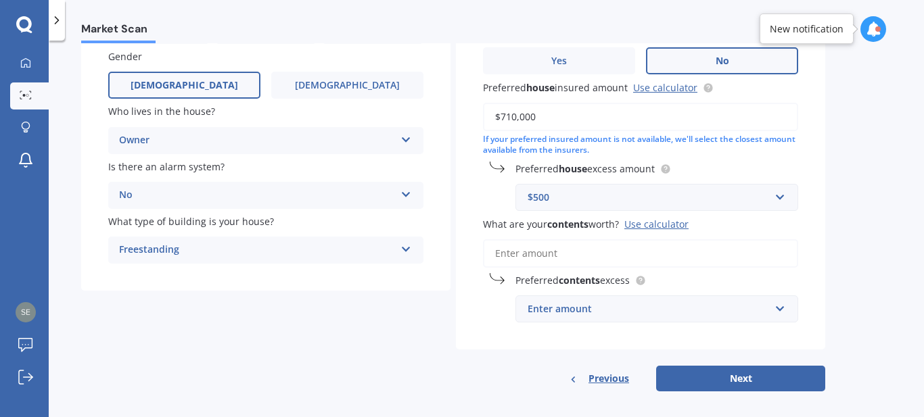
scroll to position [175, 0]
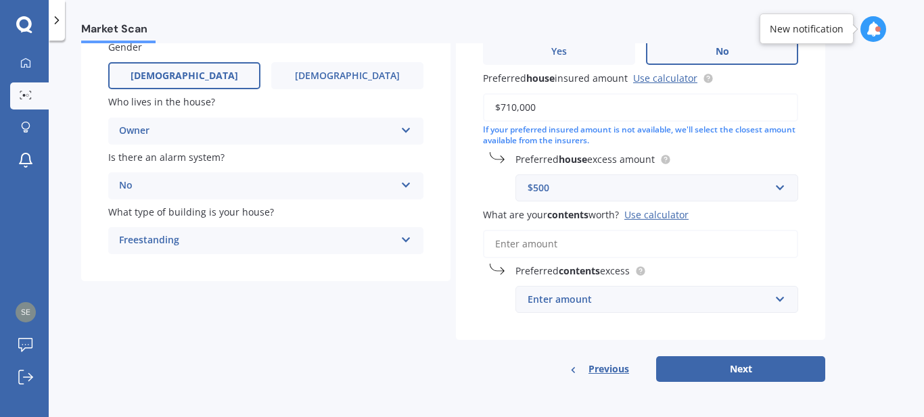
click at [687, 242] on input "What are your contents worth? Use calculator" at bounding box center [640, 244] width 315 height 28
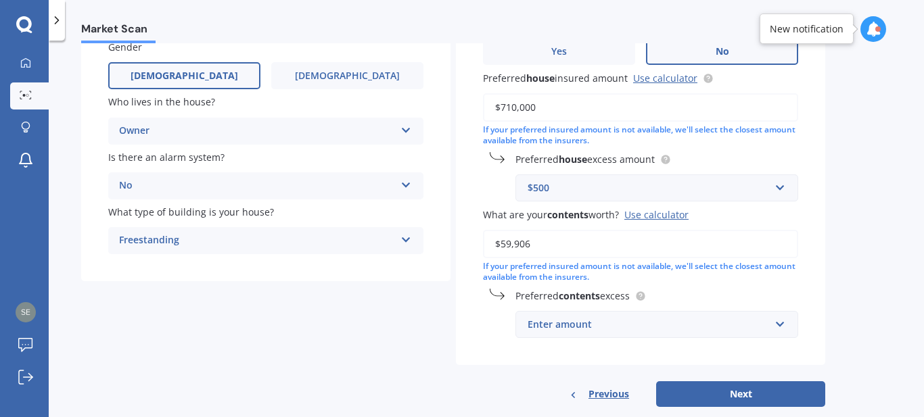
type input "$59,906"
click at [784, 186] on input "text" at bounding box center [652, 188] width 271 height 26
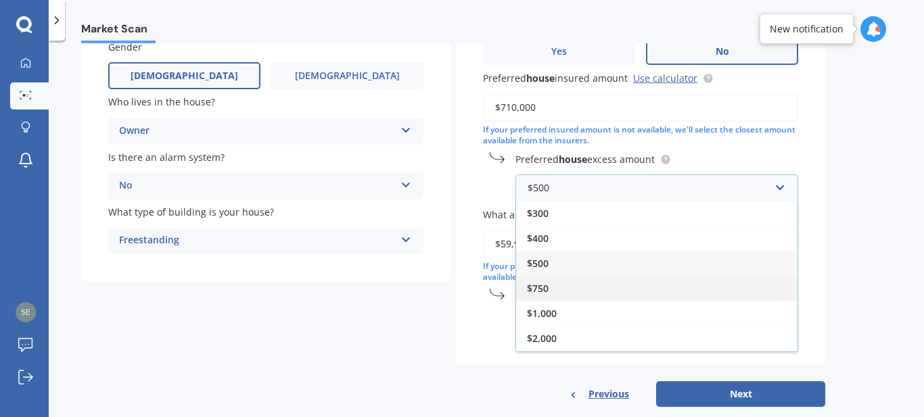
click at [562, 296] on div "$750" at bounding box center [656, 288] width 281 height 25
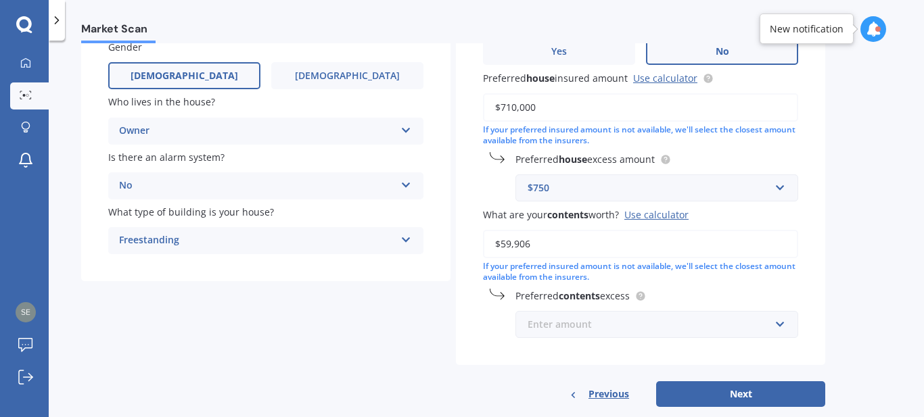
click at [779, 327] on input "text" at bounding box center [652, 325] width 271 height 26
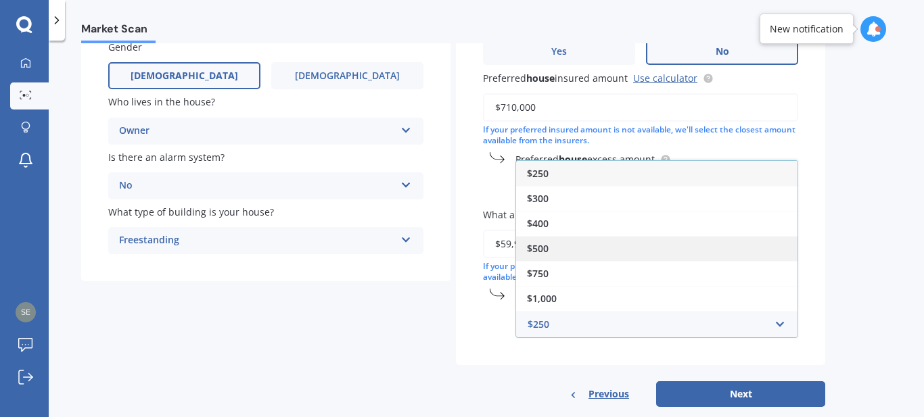
click at [570, 244] on div "$500" at bounding box center [656, 248] width 281 height 25
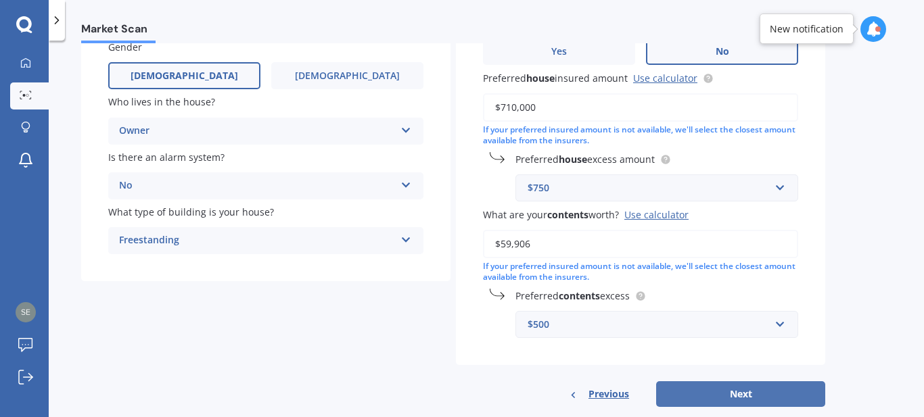
click at [746, 394] on button "Next" at bounding box center [740, 395] width 169 height 26
select select "10"
select select "1989"
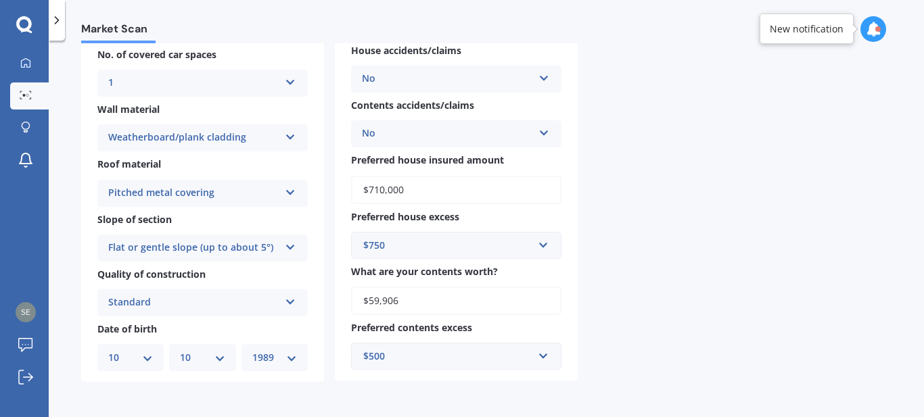
scroll to position [0, 0]
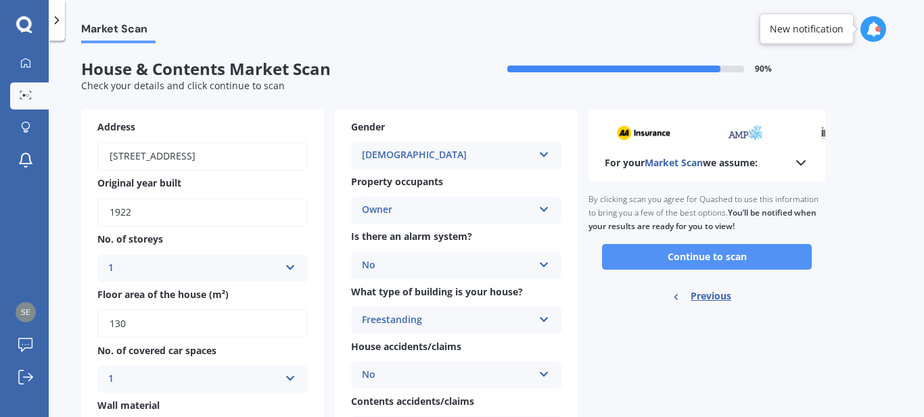
click at [718, 256] on button "Continue to scan" at bounding box center [707, 257] width 210 height 26
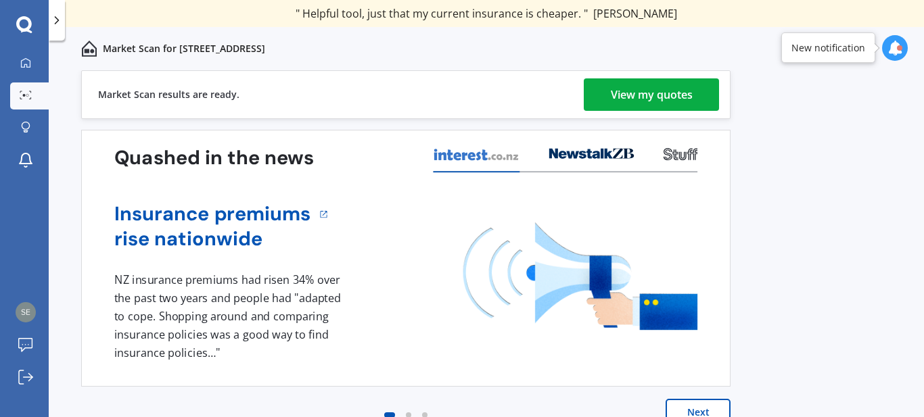
click at [650, 97] on div "View my quotes" at bounding box center [652, 94] width 82 height 32
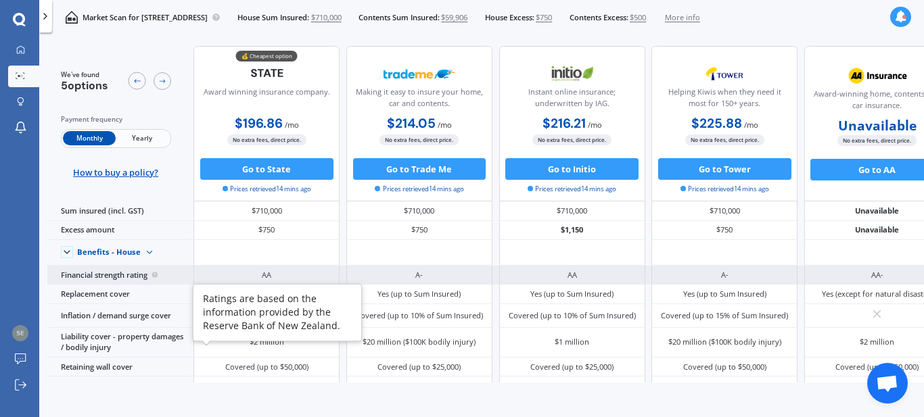
click at [156, 278] on circle at bounding box center [154, 275] width 5 height 5
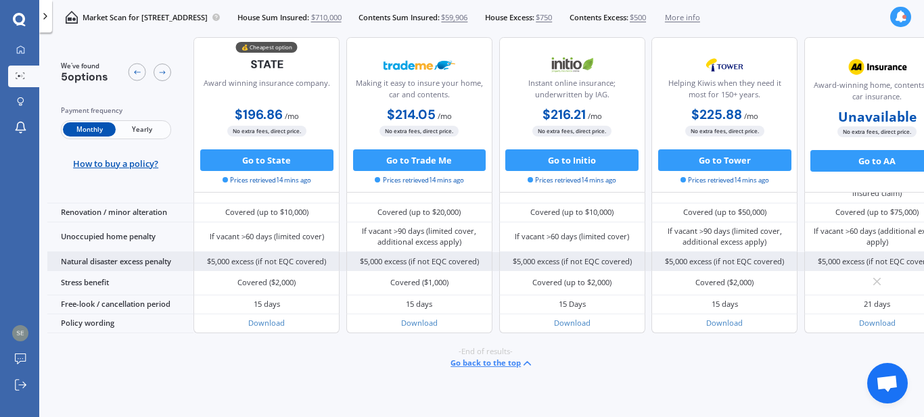
scroll to position [732, 0]
